Goal: Transaction & Acquisition: Purchase product/service

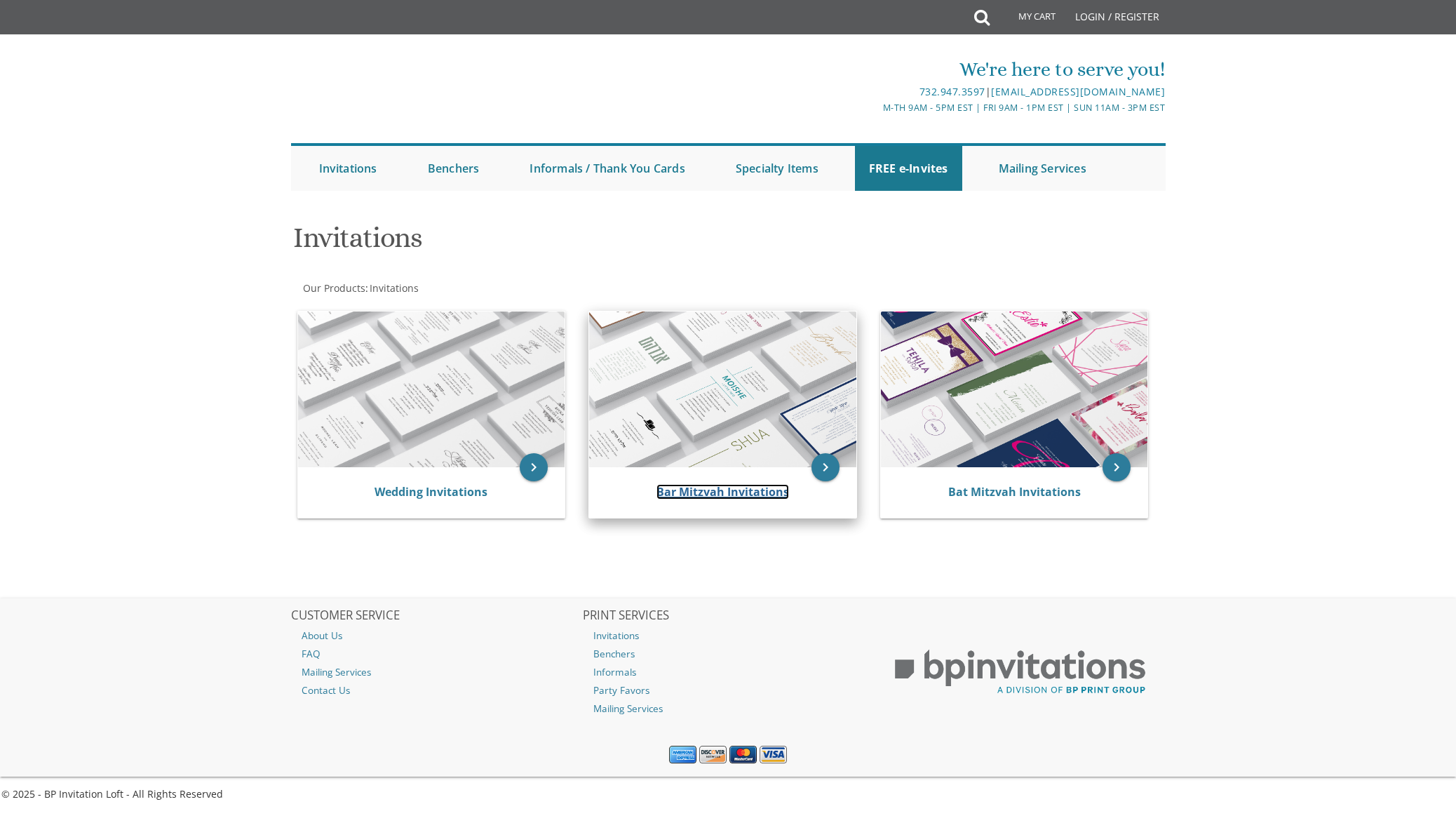
click at [748, 490] on link "Bar Mitzvah Invitations" at bounding box center [723, 492] width 133 height 15
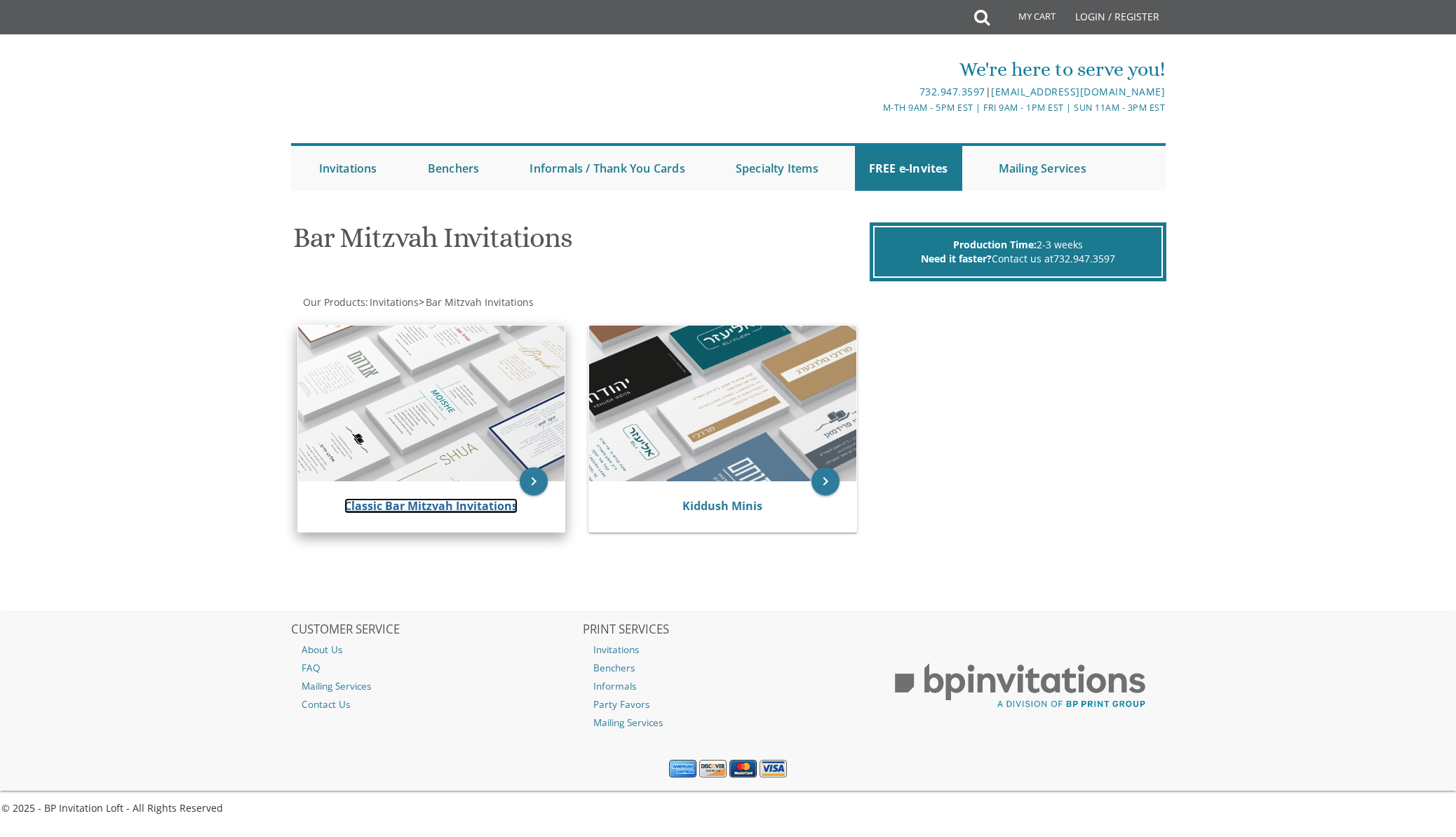
click at [433, 510] on link "Classic Bar Mitzvah Invitations" at bounding box center [431, 505] width 173 height 15
